Goal: Navigation & Orientation: Find specific page/section

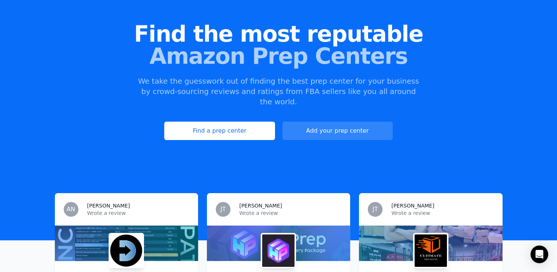
scroll to position [74, 0]
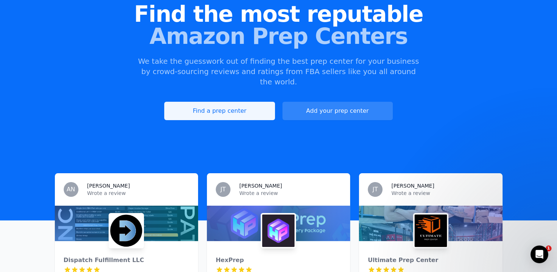
click at [234, 102] on link "Find a prep center" at bounding box center [219, 111] width 111 height 18
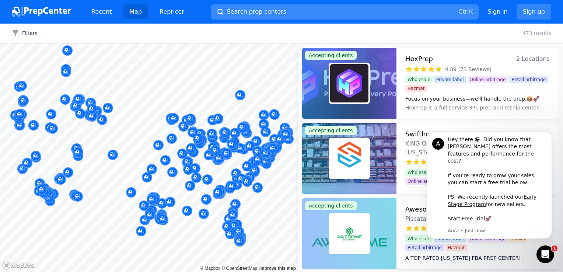
click at [288, 14] on button "Search prep centers Ctrl K" at bounding box center [345, 11] width 268 height 15
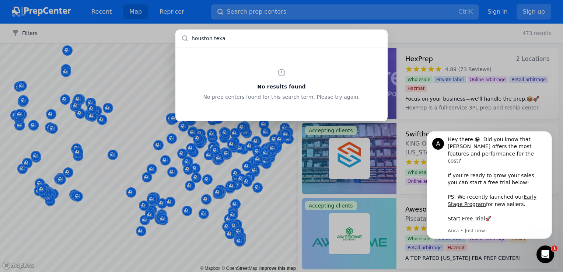
type input "houston [US_STATE]"
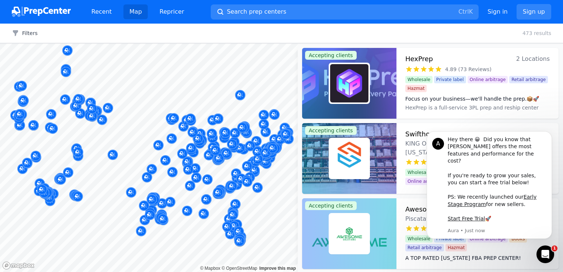
click at [401, 26] on div at bounding box center [281, 136] width 563 height 272
click at [549, 135] on icon "Dismiss notification" at bounding box center [550, 133] width 4 height 4
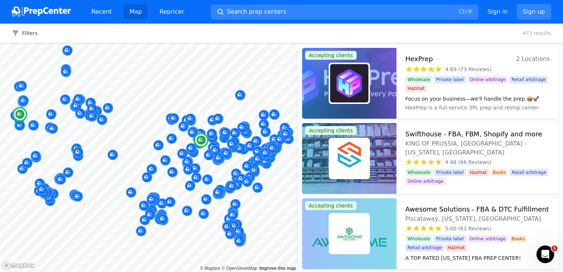
click at [529, 58] on span "2 Locations" at bounding box center [533, 59] width 34 height 10
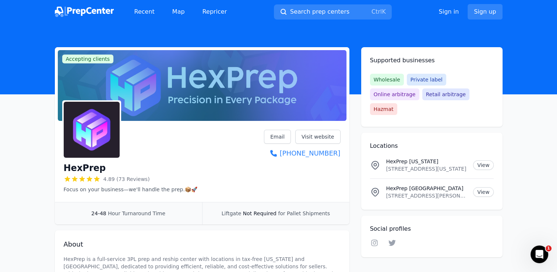
click at [241, 214] on span "Liftgate" at bounding box center [232, 213] width 20 height 6
click at [117, 212] on span "Hour Turnaround Time" at bounding box center [136, 213] width 57 height 6
click at [182, 12] on link "Map" at bounding box center [179, 11] width 24 height 15
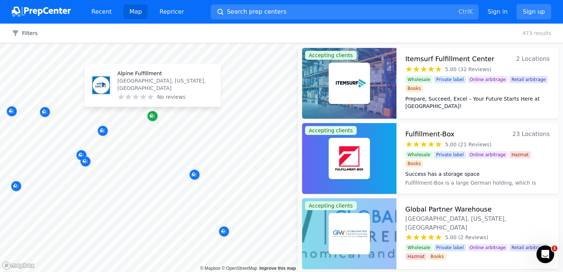
click at [151, 118] on icon "Map marker" at bounding box center [153, 115] width 6 height 7
click at [153, 117] on icon "Map marker" at bounding box center [153, 116] width 6 height 5
click at [126, 77] on p "Alpine Fulfillment" at bounding box center [165, 73] width 97 height 7
